Goal: Task Accomplishment & Management: Manage account settings

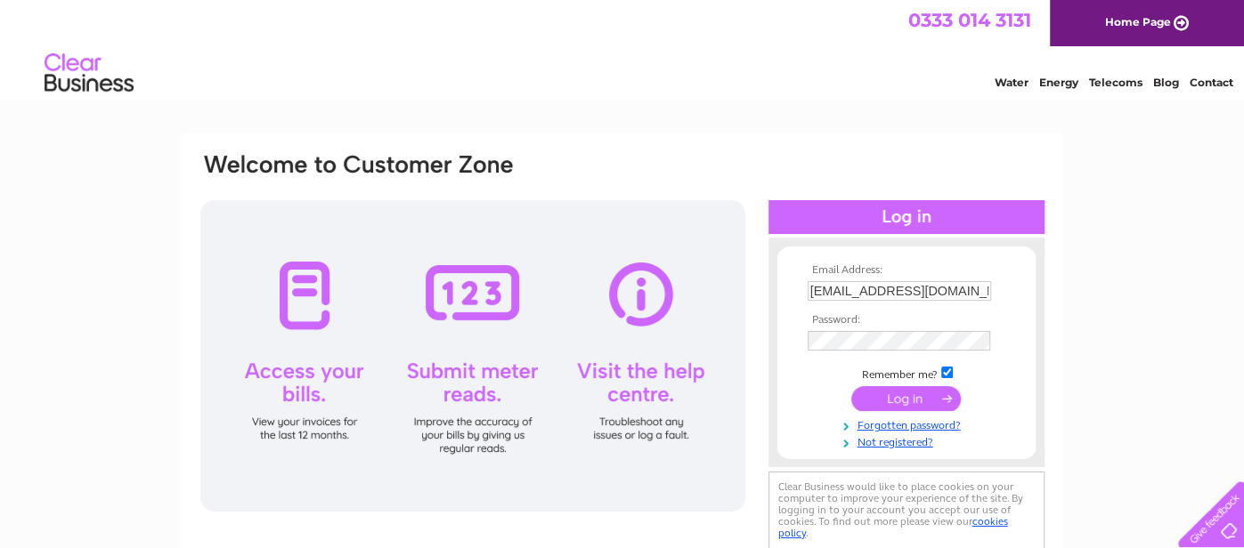
click at [962, 293] on input "eastergreens@gmail.com" at bounding box center [898, 291] width 183 height 20
type input "alasdair@edinburghcommunitybookshop.org"
click at [912, 396] on input "submit" at bounding box center [905, 398] width 109 height 25
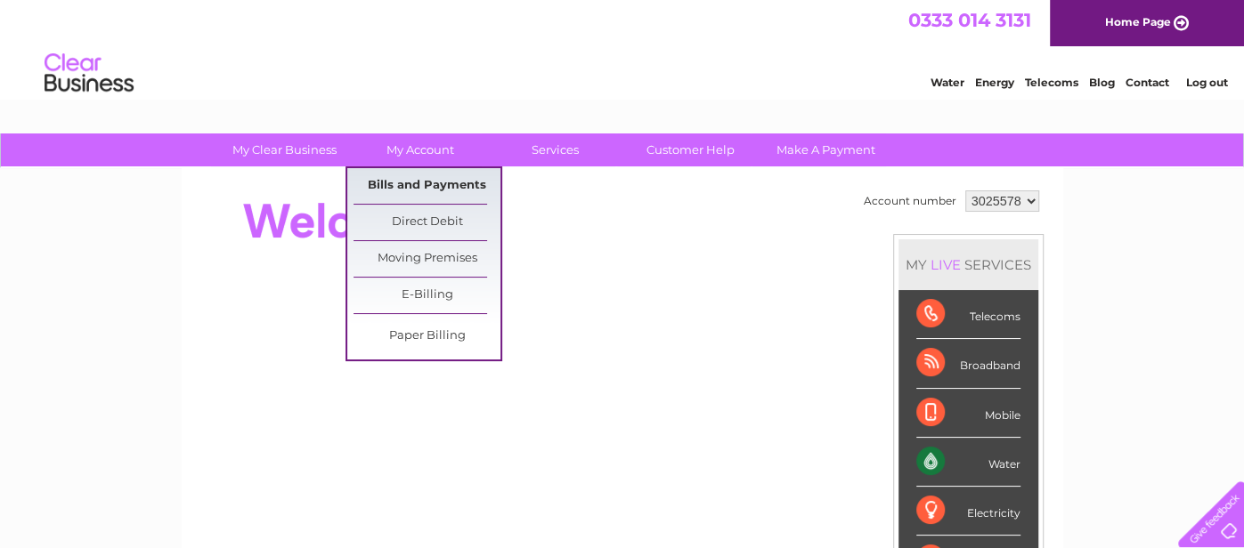
click at [411, 185] on link "Bills and Payments" at bounding box center [426, 186] width 147 height 36
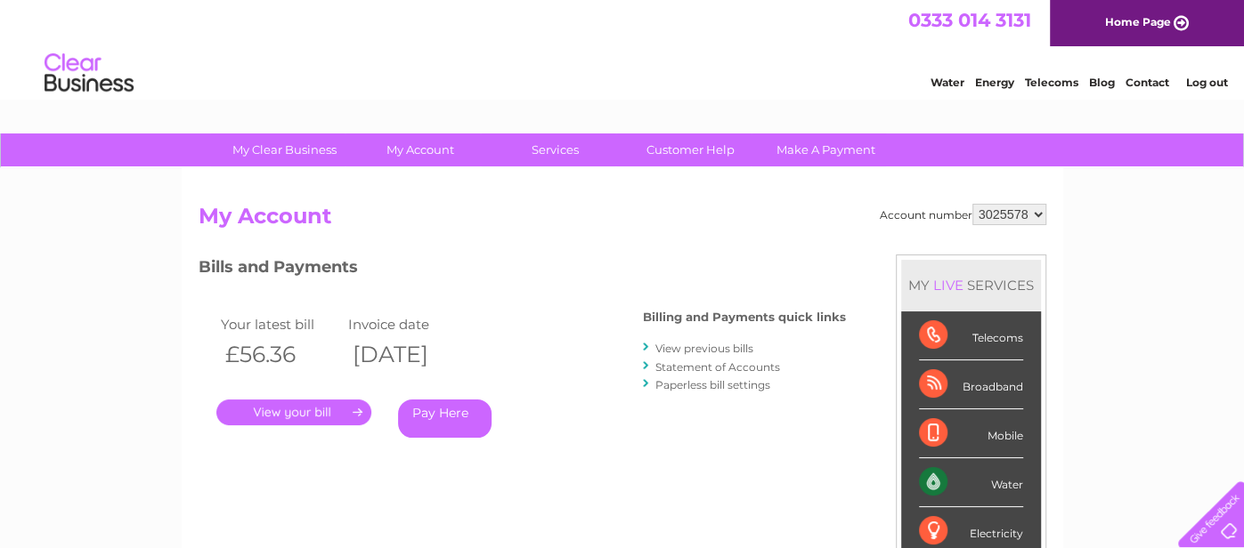
click at [288, 409] on link "." at bounding box center [293, 413] width 155 height 26
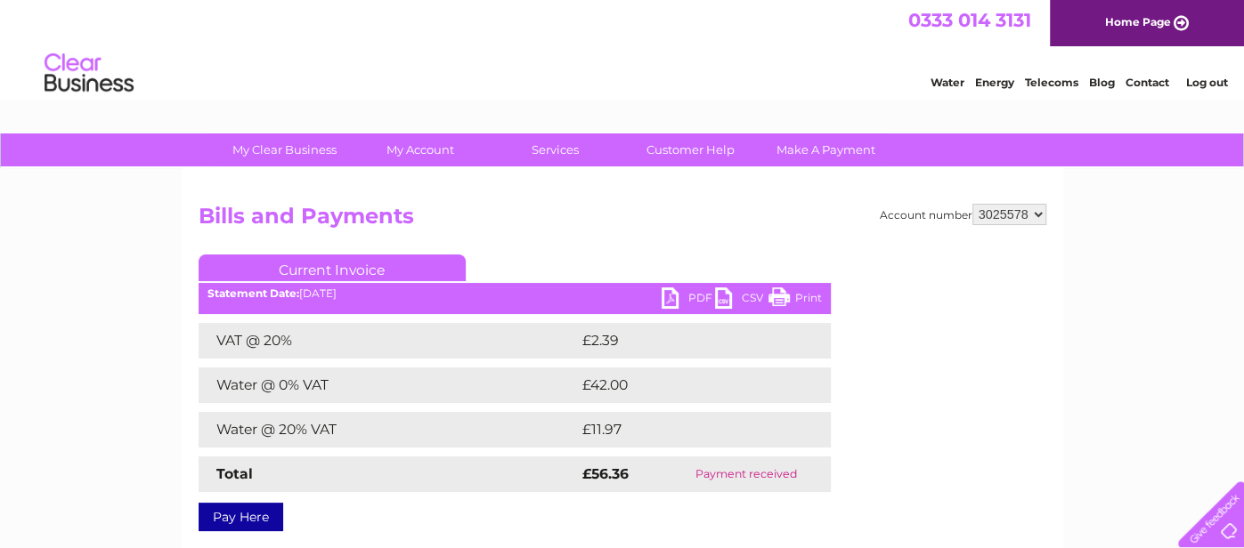
click at [686, 290] on link "PDF" at bounding box center [687, 301] width 53 height 26
